Goal: Book appointment/travel/reservation

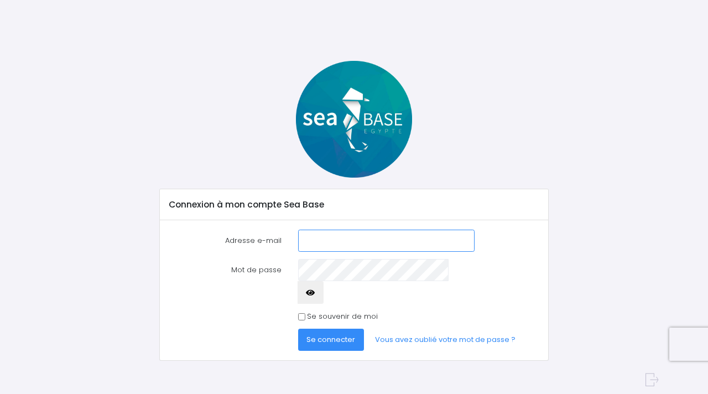
type input "[EMAIL_ADDRESS][DOMAIN_NAME]"
click at [327, 334] on span "Se connecter" at bounding box center [331, 339] width 49 height 11
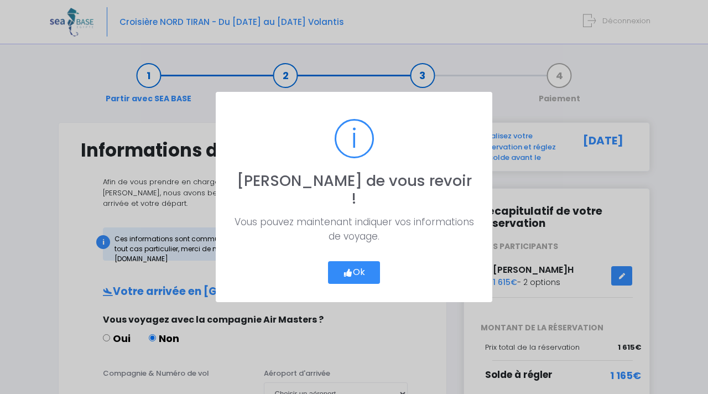
click at [339, 265] on button "Ok" at bounding box center [354, 272] width 52 height 23
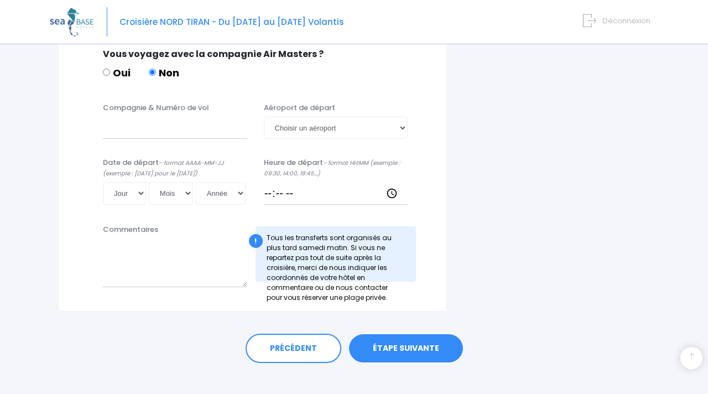
scroll to position [568, 0]
click at [395, 335] on link "ÉTAPE SUIVANTE" at bounding box center [406, 349] width 114 height 29
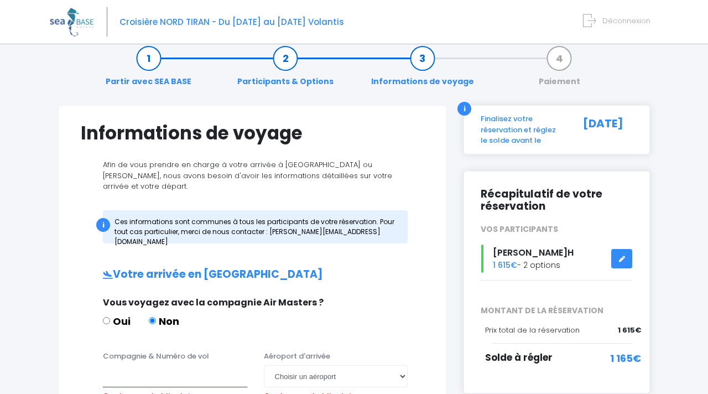
scroll to position [16, 0]
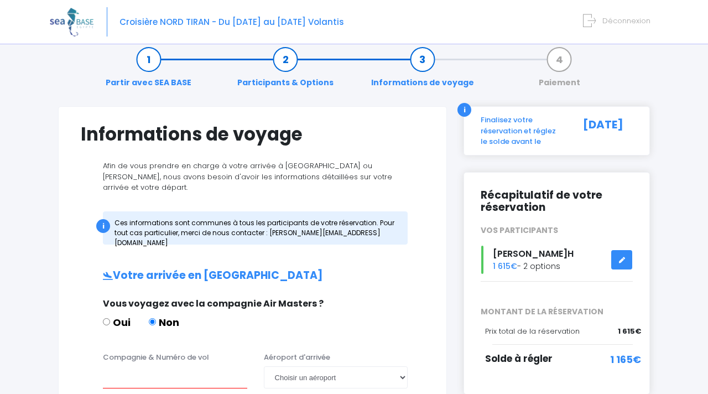
click at [622, 260] on icon at bounding box center [622, 260] width 8 height 0
click at [617, 260] on link at bounding box center [622, 259] width 21 height 19
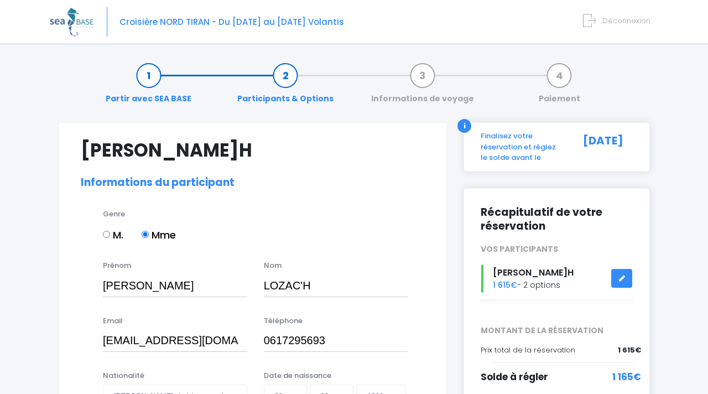
select select "N2"
select select "38/39"
select select "S"
select select "XS"
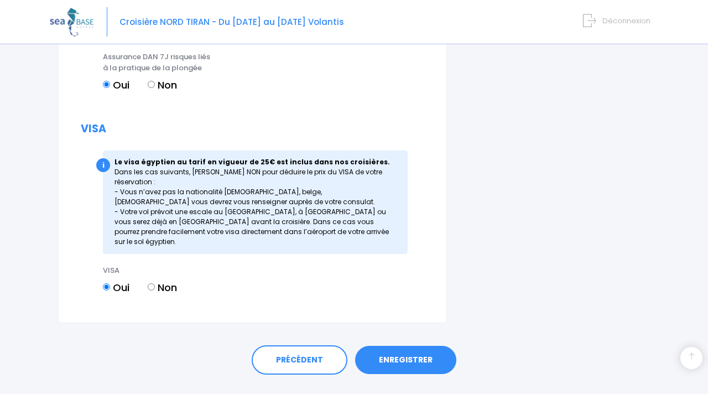
scroll to position [1465, 0]
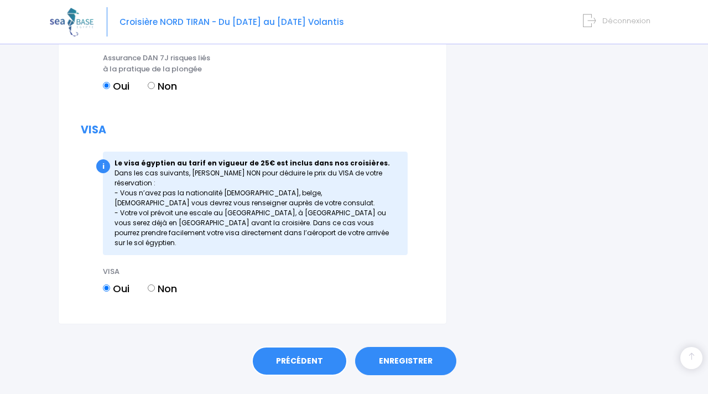
click at [286, 346] on link "PRÉCÉDENT" at bounding box center [300, 361] width 96 height 30
click at [297, 346] on link "PRÉCÉDENT" at bounding box center [300, 361] width 96 height 30
click at [301, 346] on link "PRÉCÉDENT" at bounding box center [300, 361] width 96 height 30
click at [287, 346] on link "PRÉCÉDENT" at bounding box center [300, 361] width 96 height 30
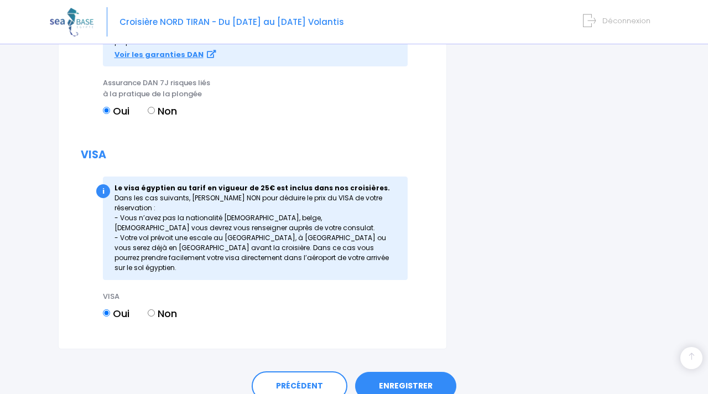
scroll to position [1447, 0]
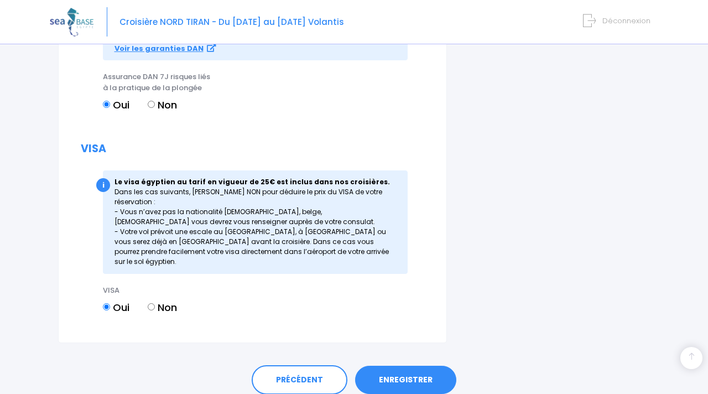
click at [387, 366] on link "ENREGISTRER" at bounding box center [405, 380] width 101 height 29
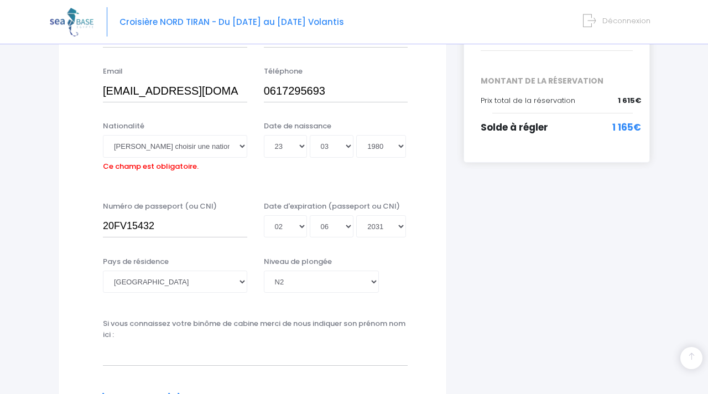
scroll to position [245, 0]
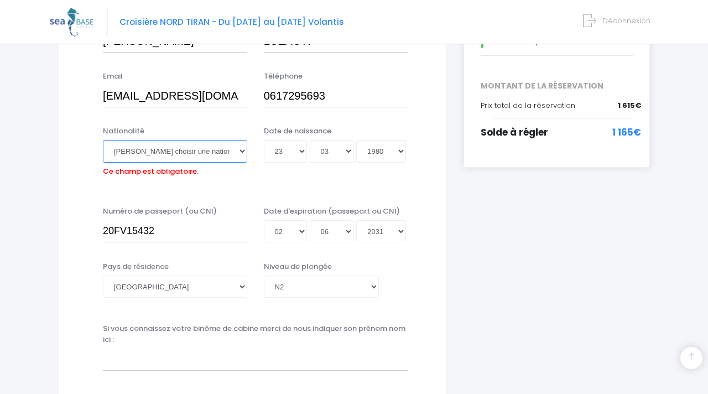
select select "Française"
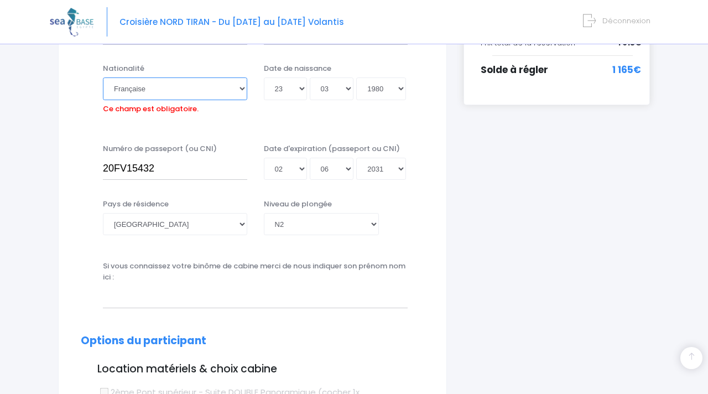
scroll to position [308, 0]
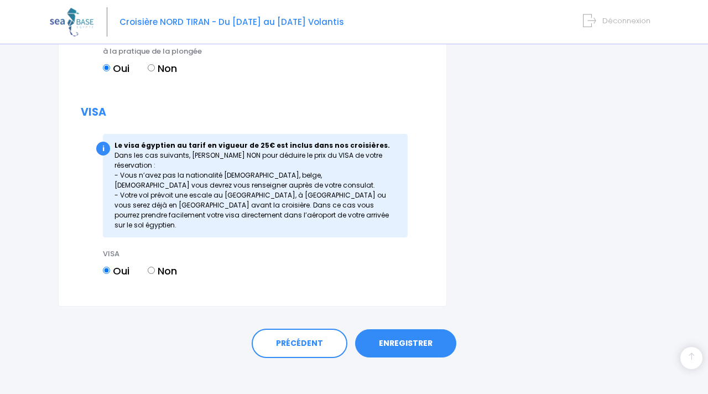
click at [389, 332] on link "ENREGISTRER" at bounding box center [405, 343] width 101 height 29
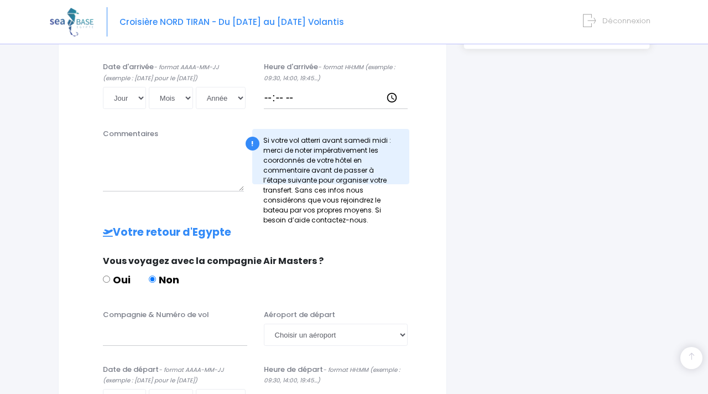
scroll to position [371, 0]
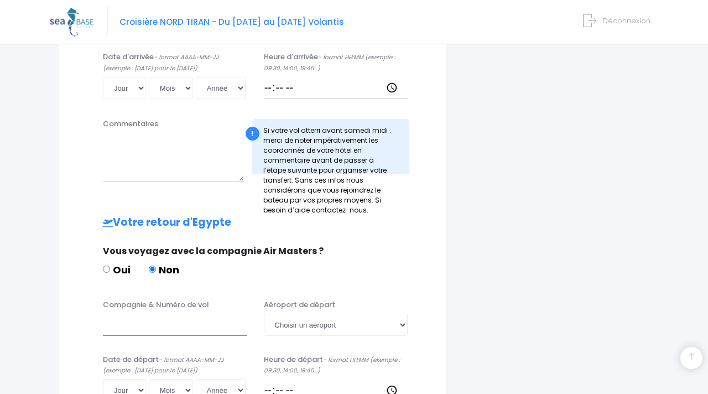
click at [140, 314] on input "Compagnie & Numéro de vol" at bounding box center [175, 325] width 144 height 22
type input "TRANSVIA"
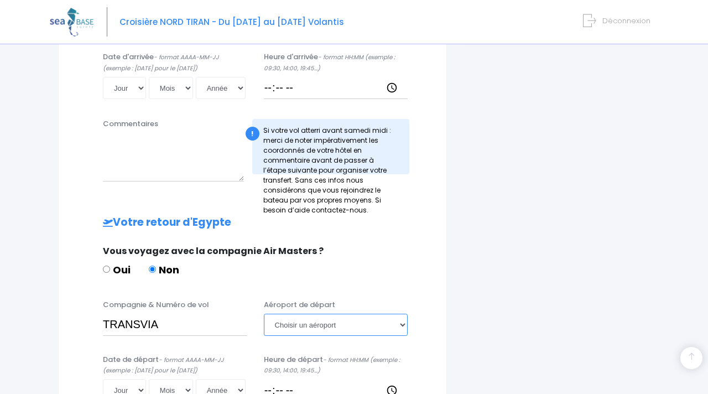
select select "Hurghada"
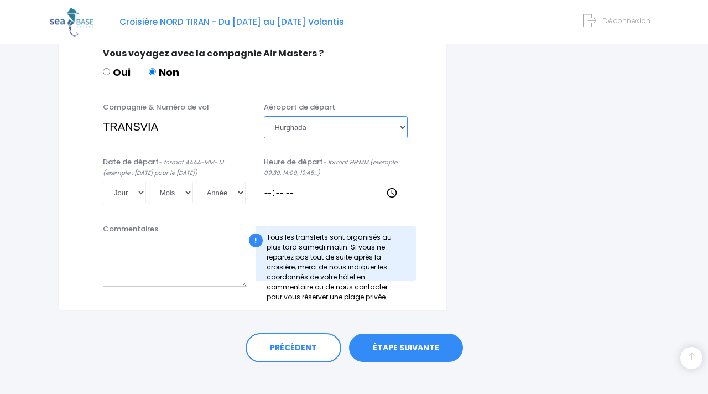
scroll to position [568, 0]
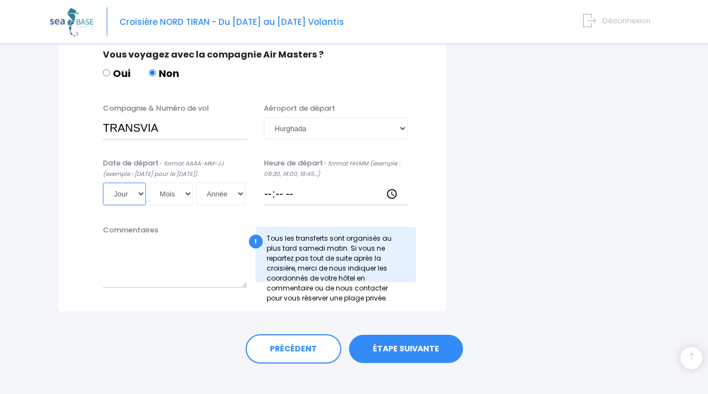
select select "06"
select select "12"
select select "2025"
type input "2025-12-06"
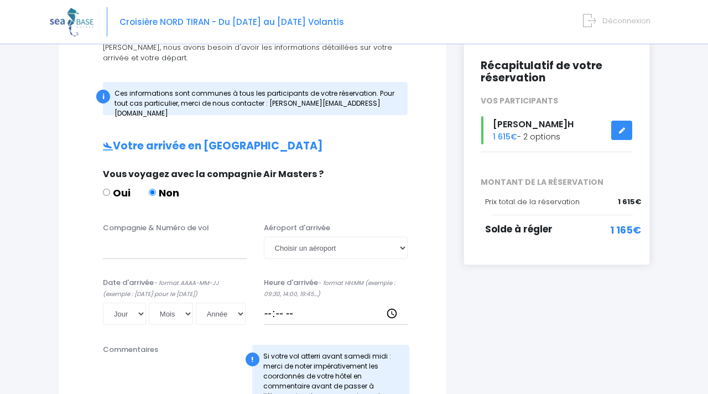
scroll to position [144, 0]
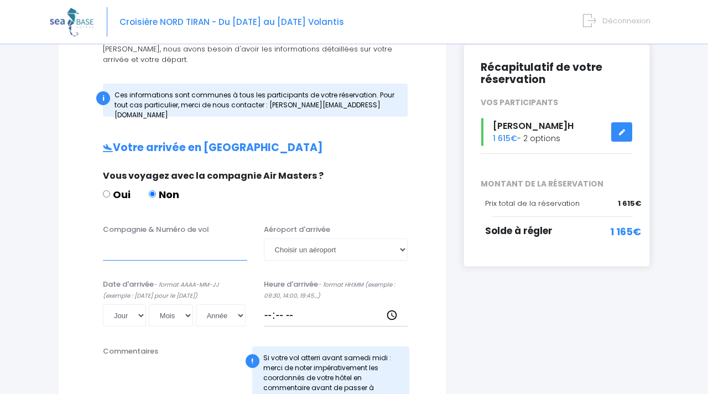
click at [159, 242] on input "Compagnie & Numéro de vol" at bounding box center [175, 250] width 144 height 22
click at [149, 239] on input "TRANSQAVIA" at bounding box center [175, 250] width 144 height 22
type input "TRANSAVIA"
select select "Hurghada"
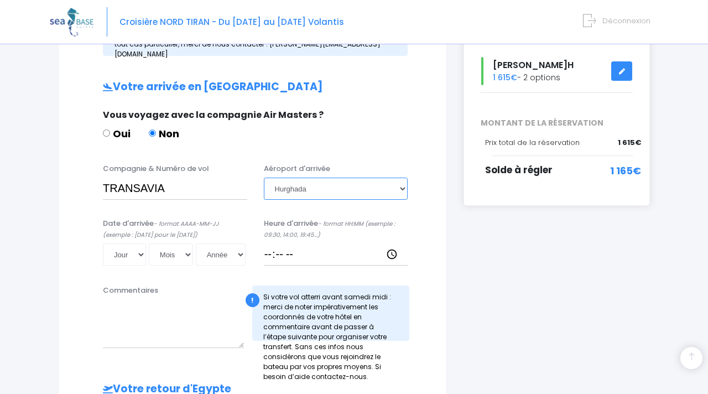
scroll to position [219, 0]
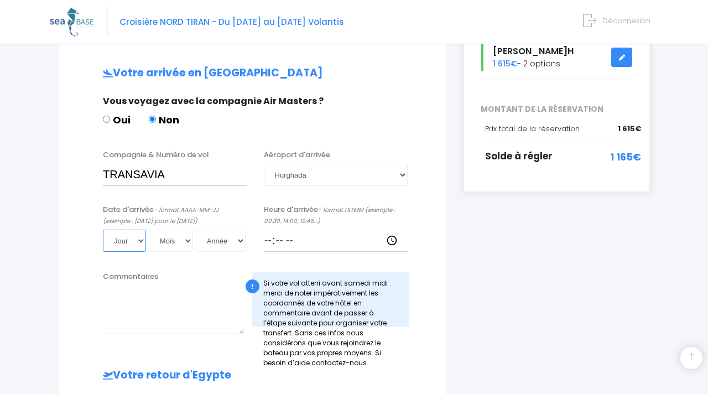
select select "29"
select select "11"
select select "2025"
type input "2025-11-29"
click at [303, 230] on input "Heure d'arrivée - format HH:MM (exemple : 09:30, 14:00, 19:45...)" at bounding box center [336, 241] width 144 height 22
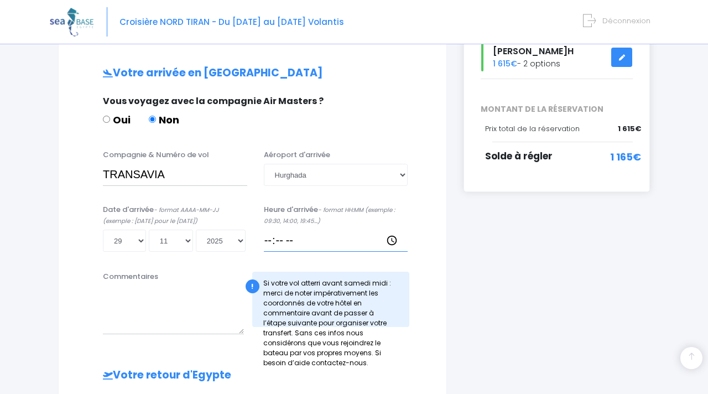
click at [303, 230] on input "Heure d'arrivée - format HH:MM (exemple : 09:30, 14:00, 19:45...)" at bounding box center [336, 241] width 144 height 22
click at [287, 232] on input "Heure d'arrivée - format HH:MM (exemple : 09:30, 14:00, 19:45...)" at bounding box center [336, 241] width 144 height 22
type input "15:45"
click at [184, 311] on textarea "Commentaires" at bounding box center [173, 310] width 141 height 49
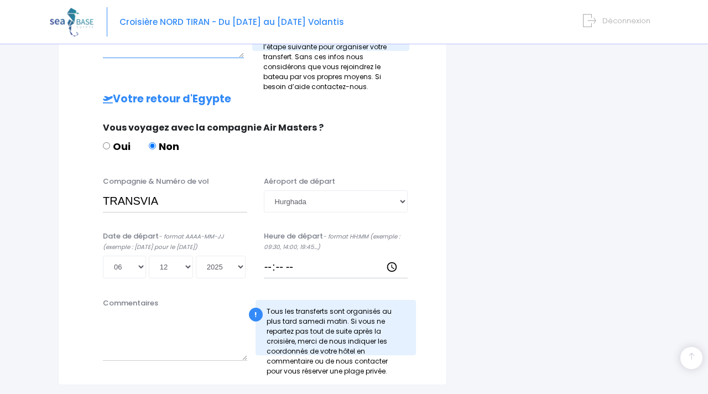
scroll to position [496, 0]
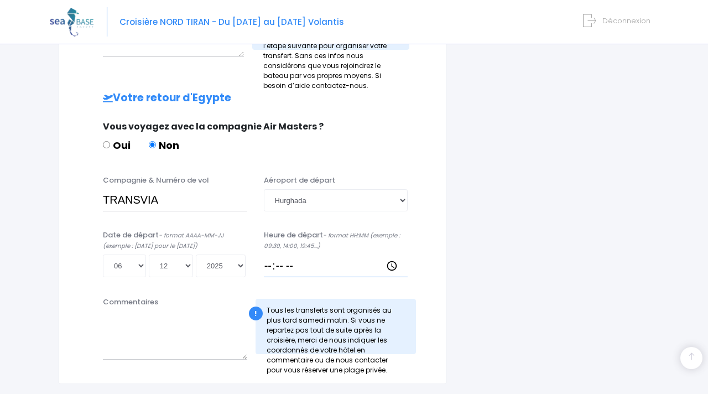
click at [288, 255] on input "Heure de départ - format HH:MM (exemple : 09:30, 14:00, 19:45...)" at bounding box center [336, 266] width 144 height 22
click at [273, 255] on input "Heure de départ - format HH:MM (exemple : 09:30, 14:00, 19:45...)" at bounding box center [336, 266] width 144 height 22
type input "16:45"
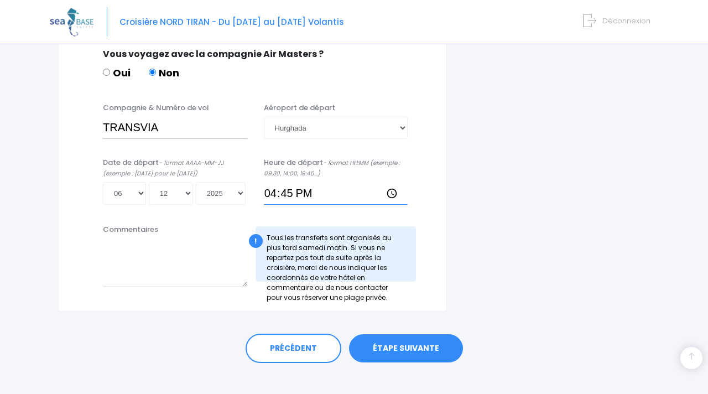
scroll to position [568, 0]
click at [410, 337] on link "ÉTAPE SUIVANTE" at bounding box center [406, 349] width 114 height 29
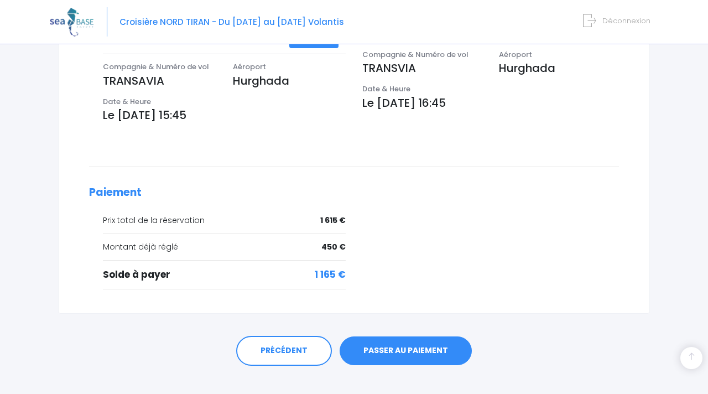
scroll to position [380, 0]
click at [384, 339] on link "PASSER AU PAIEMENT" at bounding box center [406, 351] width 132 height 29
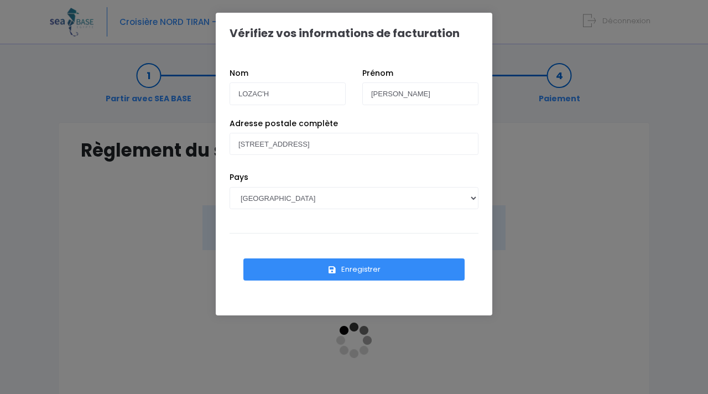
click at [337, 273] on button "Enregistrer" at bounding box center [354, 269] width 221 height 22
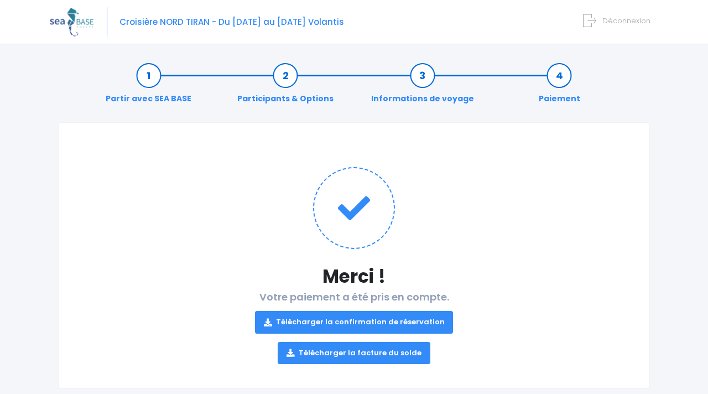
click at [372, 354] on link "Télécharger la facture du solde" at bounding box center [354, 353] width 153 height 22
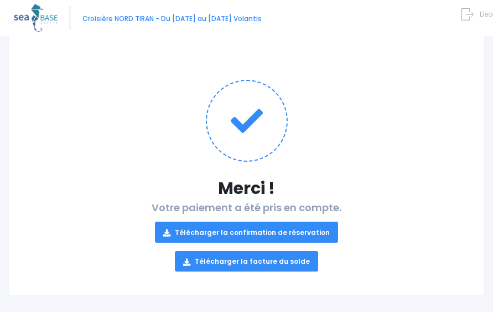
scroll to position [98, 0]
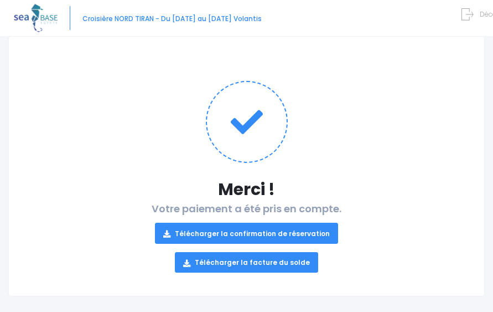
click at [196, 222] on link "Télécharger la confirmation de réservation" at bounding box center [246, 232] width 183 height 20
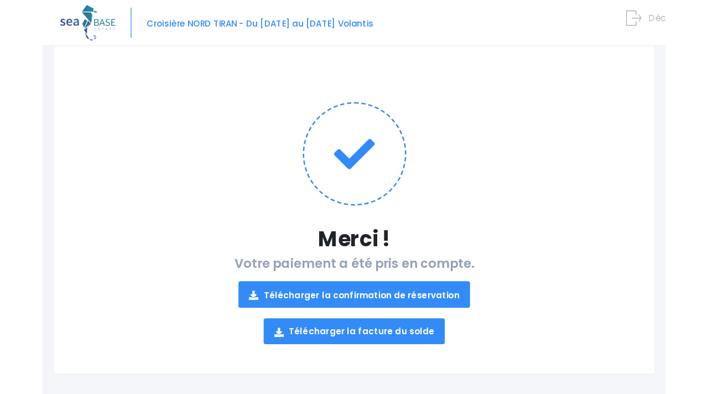
scroll to position [15, 0]
